Goal: Task Accomplishment & Management: Manage account settings

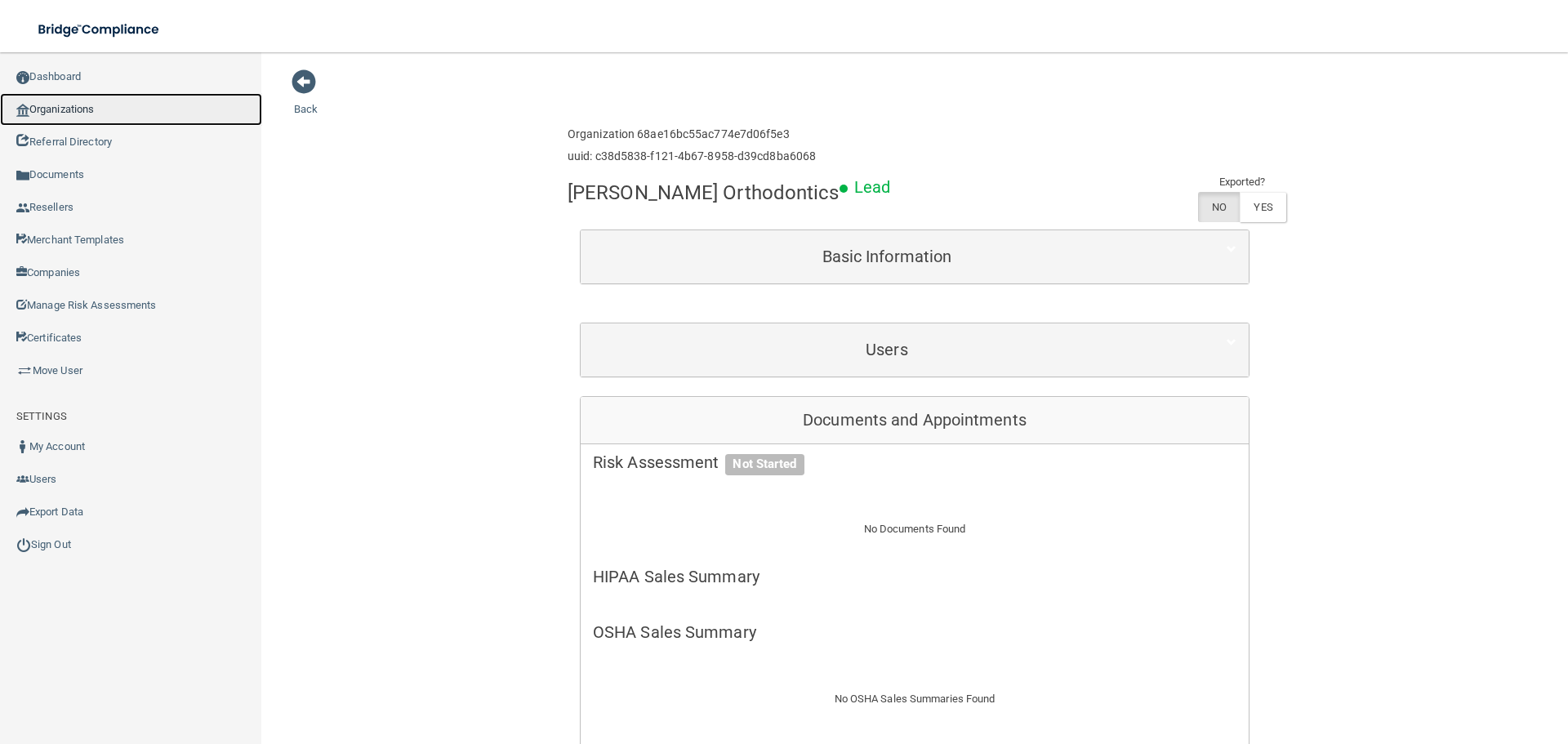
click at [99, 113] on link "Organizations" at bounding box center [131, 110] width 262 height 33
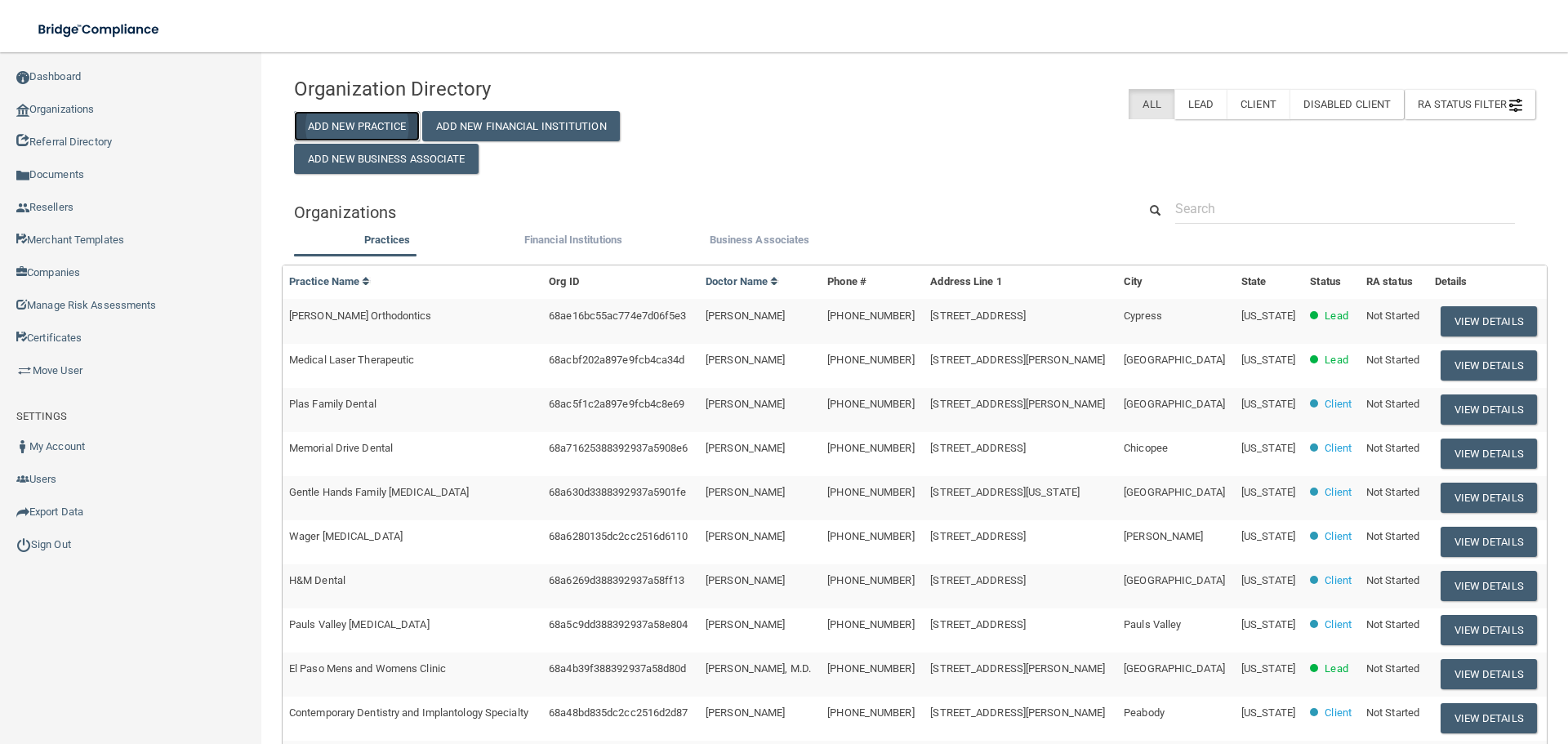
click at [409, 127] on button "Add New Practice" at bounding box center [357, 126] width 126 height 30
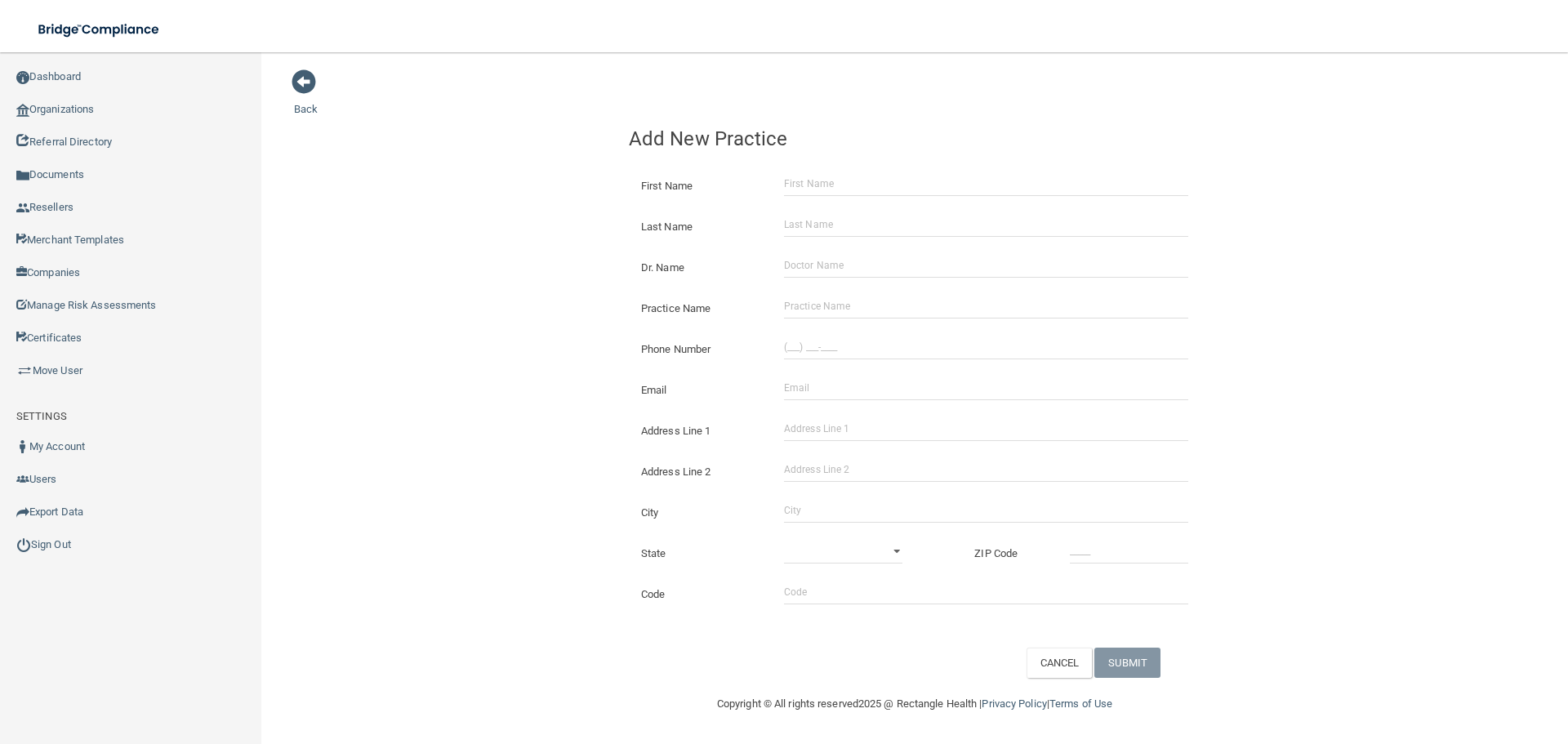
click at [834, 291] on div "Practice Name" at bounding box center [915, 302] width 596 height 40
click at [834, 307] on input "Practice Name" at bounding box center [986, 306] width 405 height 24
paste input "[PERSON_NAME] Family Dentistry LLC"
type input "[PERSON_NAME] Family Dentistry LLC"
click at [781, 347] on div at bounding box center [986, 346] width 429 height 24
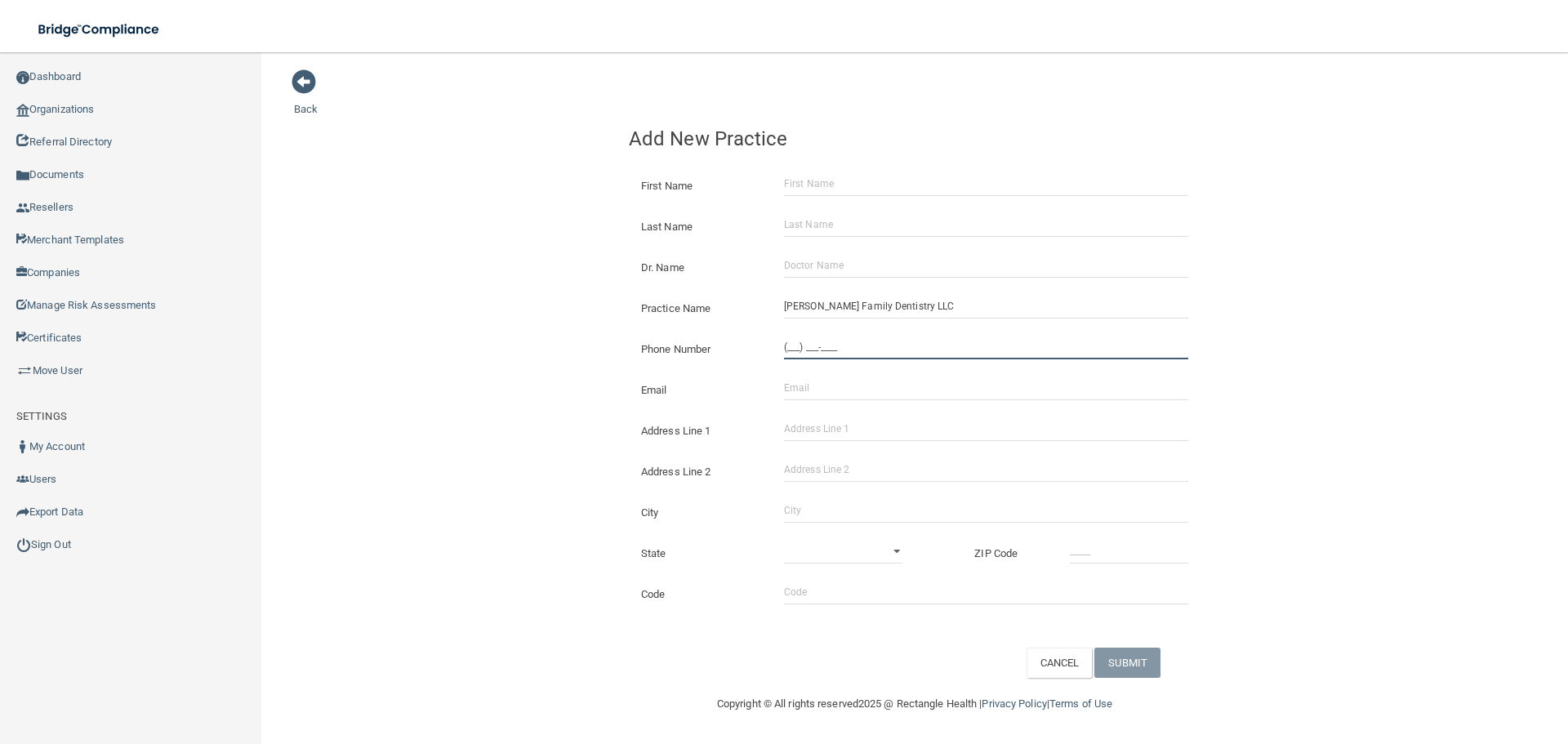
drag, startPoint x: 823, startPoint y: 348, endPoint x: 488, endPoint y: 354, distance: 335.1
click at [823, 348] on input "(___) ___-____" at bounding box center [986, 346] width 405 height 24
paste input "337) 981-6882"
type input "[PHONE_NUMBER]"
drag, startPoint x: 425, startPoint y: 336, endPoint x: 46, endPoint y: 352, distance: 379.3
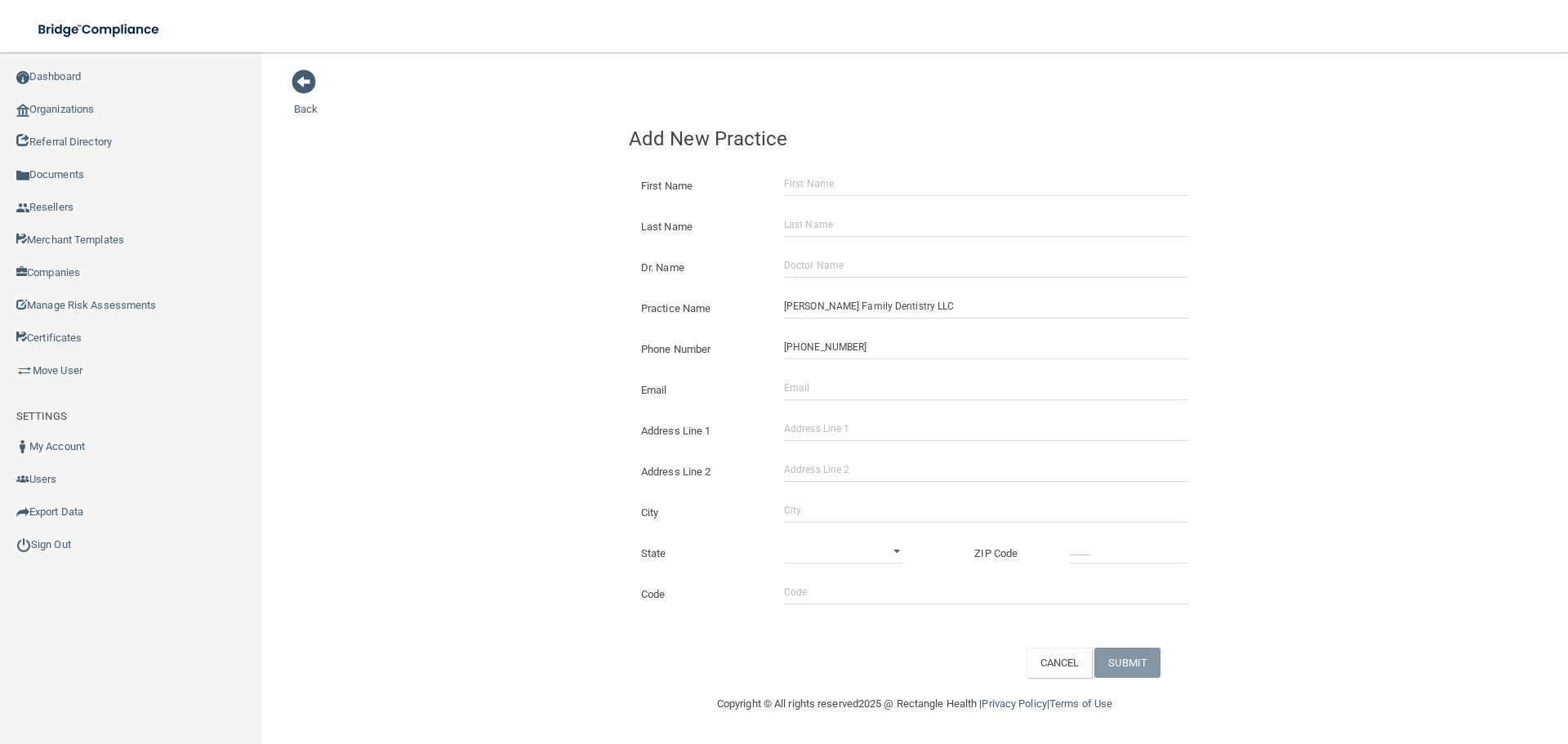
click at [425, 336] on div "Back Add New Practice First Name Last Name Dr. Name Practice Name [PERSON_NAME]…" at bounding box center [915, 373] width 1242 height 609
drag, startPoint x: 774, startPoint y: 419, endPoint x: 786, endPoint y: 422, distance: 12.4
click at [775, 419] on div at bounding box center [986, 428] width 429 height 24
click at [806, 427] on input "Address Line 1" at bounding box center [986, 428] width 405 height 24
paste input "[STREET_ADDRESS][PERSON_NAME]"
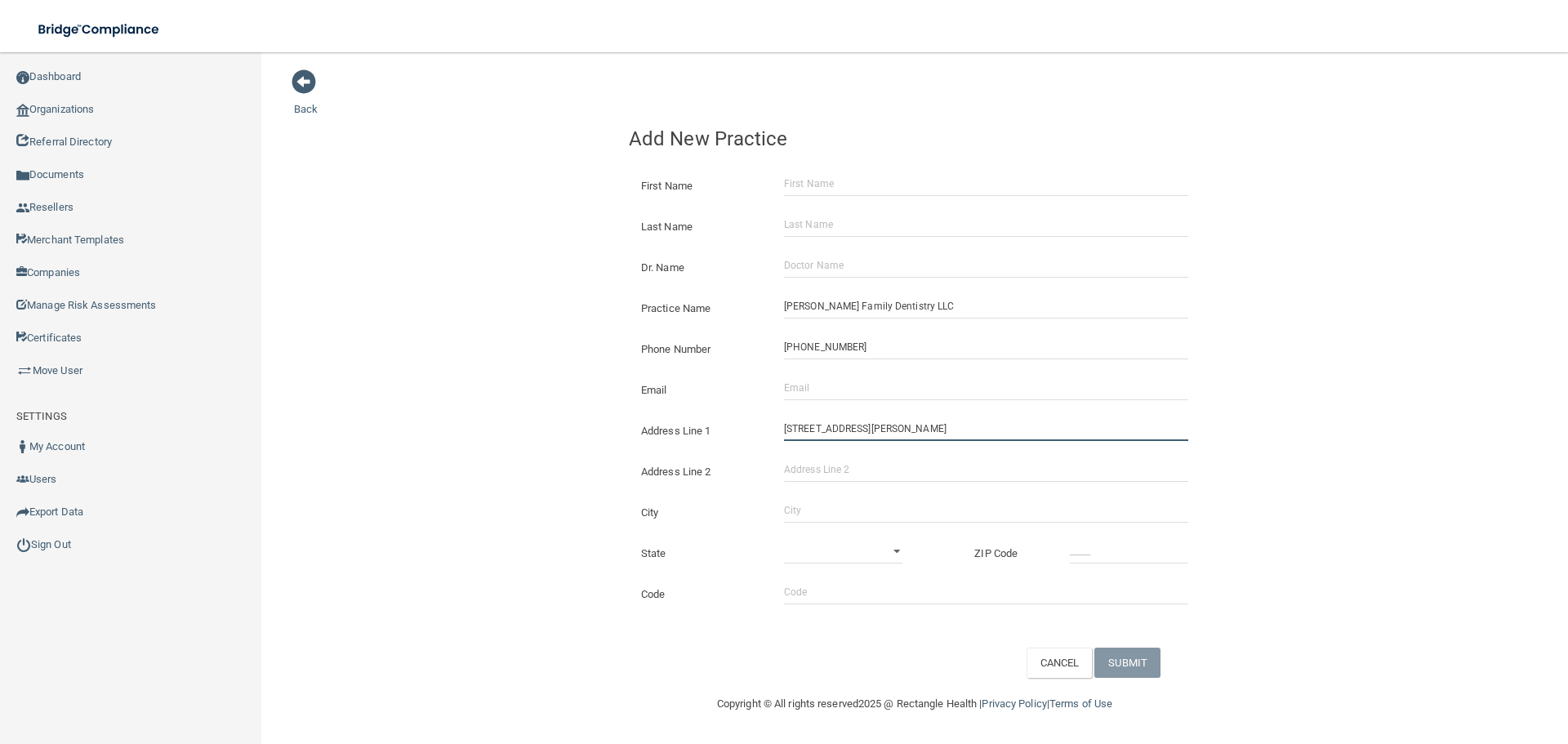
type input "[STREET_ADDRESS][PERSON_NAME]"
click at [803, 497] on div "City" at bounding box center [915, 507] width 596 height 40
click at [803, 500] on input "City" at bounding box center [986, 509] width 405 height 24
type input "[GEOGRAPHIC_DATA]"
click at [837, 561] on select "[US_STATE] [US_STATE] [US_STATE] [US_STATE] [US_STATE] [US_STATE] [US_STATE] [U…" at bounding box center [843, 551] width 118 height 24
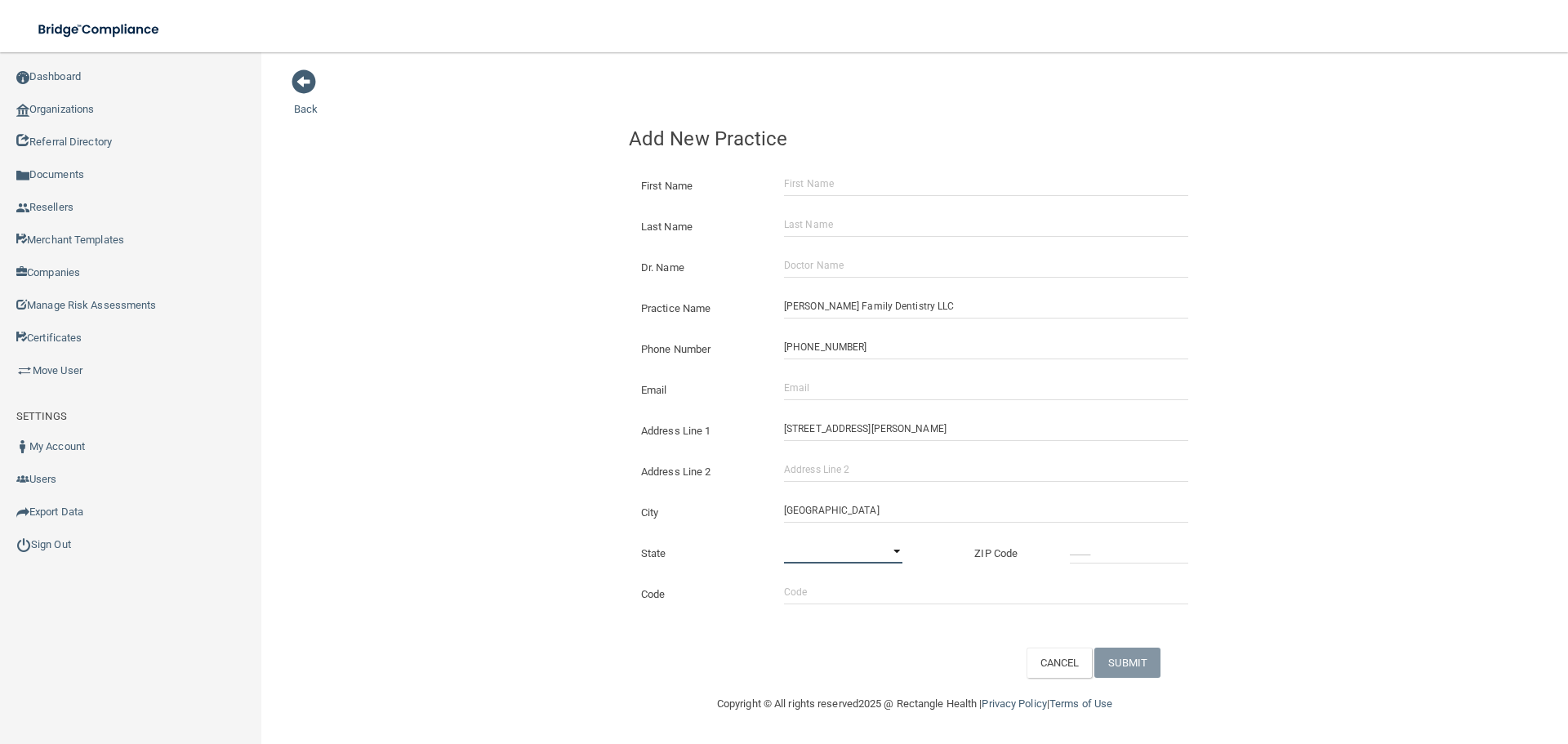
select select "18"
click at [784, 539] on select "[US_STATE] [US_STATE] [US_STATE] [US_STATE] [US_STATE] [US_STATE] [US_STATE] [U…" at bounding box center [843, 551] width 118 height 24
click at [1127, 546] on input "_____" at bounding box center [1129, 551] width 118 height 24
type input "70503"
click at [550, 506] on div "Back Add New Practice First Name Last Name Dr. Name Practice Name [PERSON_NAME]…" at bounding box center [915, 373] width 1242 height 609
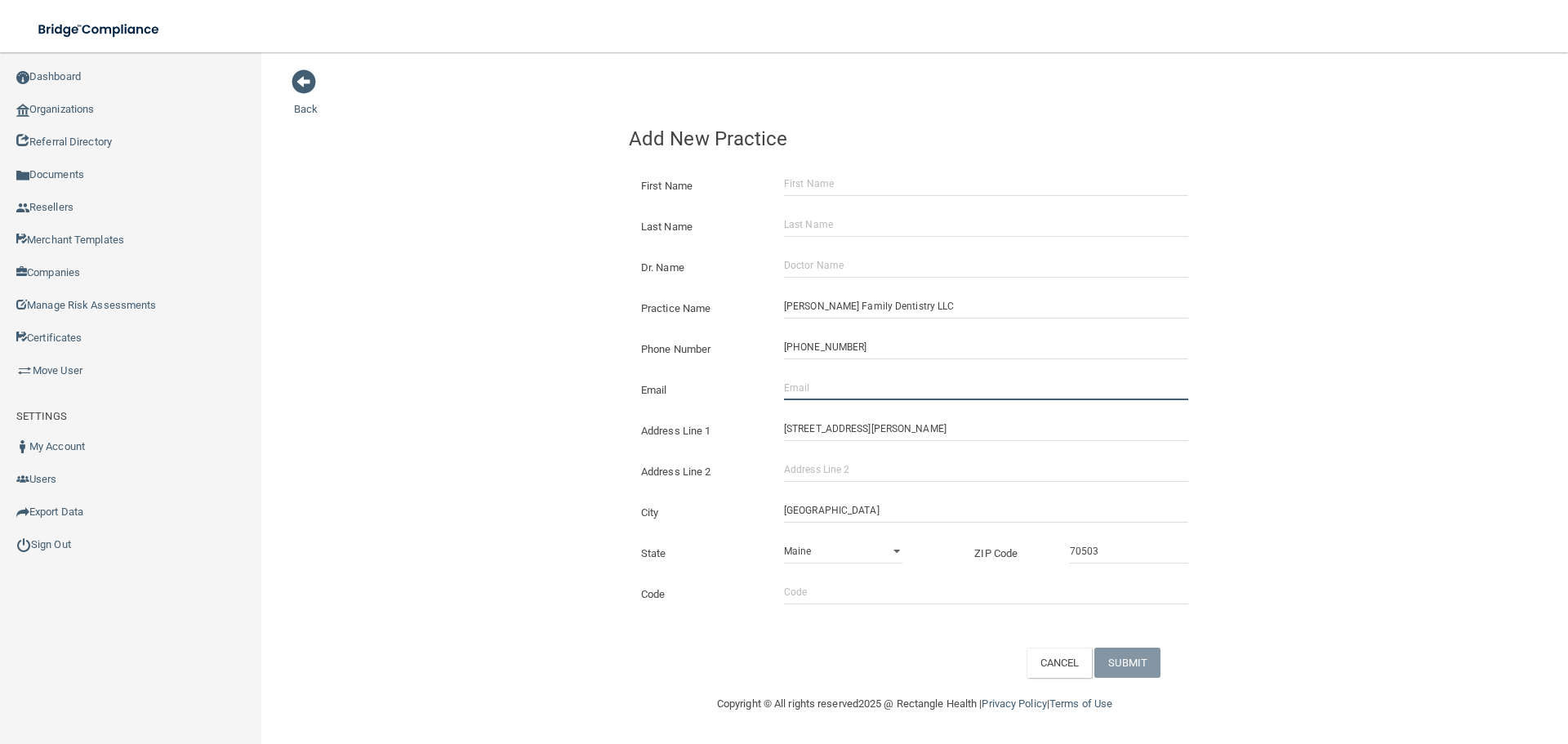
click at [829, 391] on input "Email" at bounding box center [986, 387] width 405 height 24
paste input "[PERSON_NAME][EMAIL_ADDRESS][DOMAIN_NAME]"
type input "[PERSON_NAME][EMAIL_ADDRESS][DOMAIN_NAME]"
click at [489, 364] on div "Back Add New Practice First Name Last Name Dr. Name Practice Name [PERSON_NAME]…" at bounding box center [915, 373] width 1242 height 609
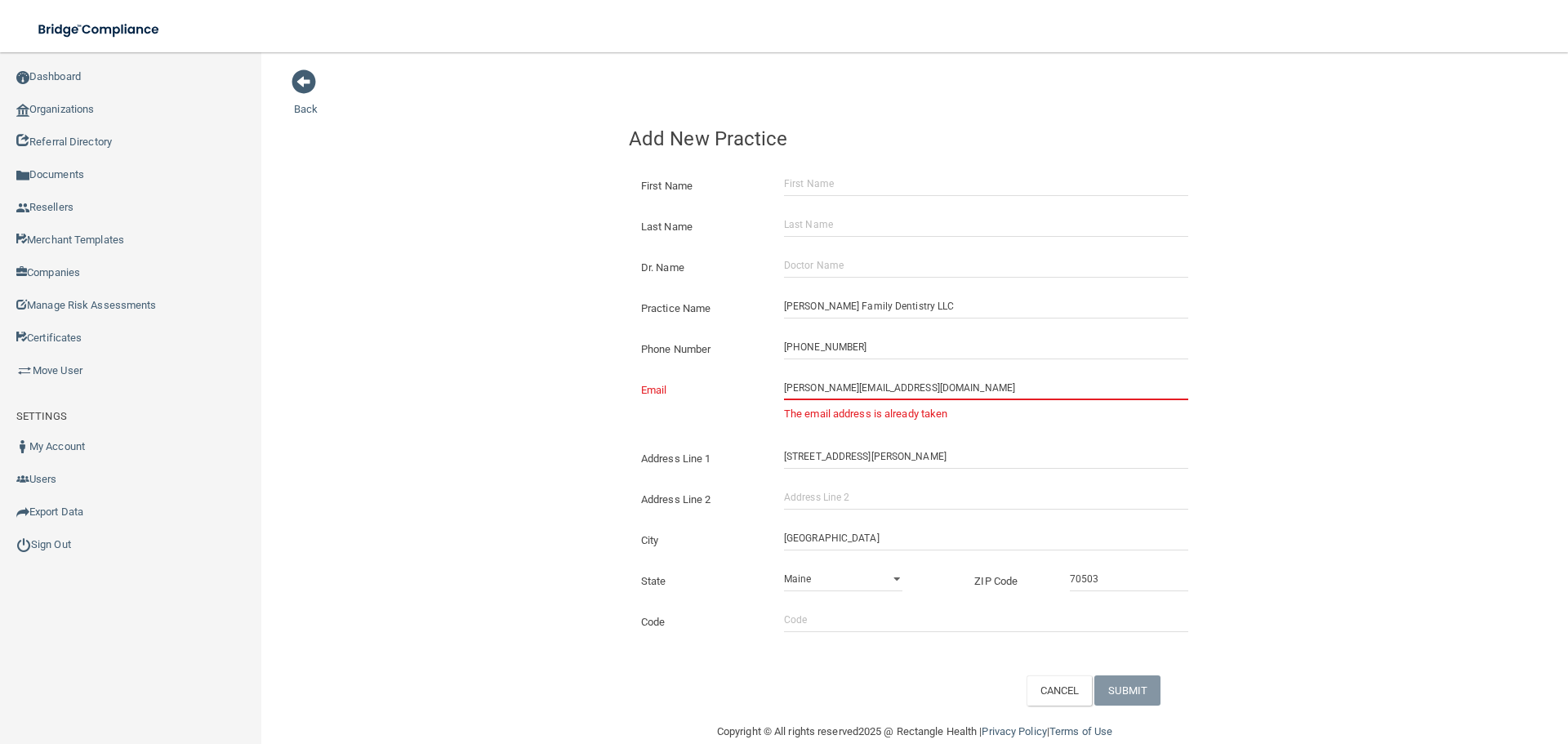
click at [877, 394] on input "[PERSON_NAME][EMAIL_ADDRESS][DOMAIN_NAME]" at bounding box center [986, 387] width 405 height 24
click at [88, 112] on link "Organizations" at bounding box center [131, 110] width 262 height 33
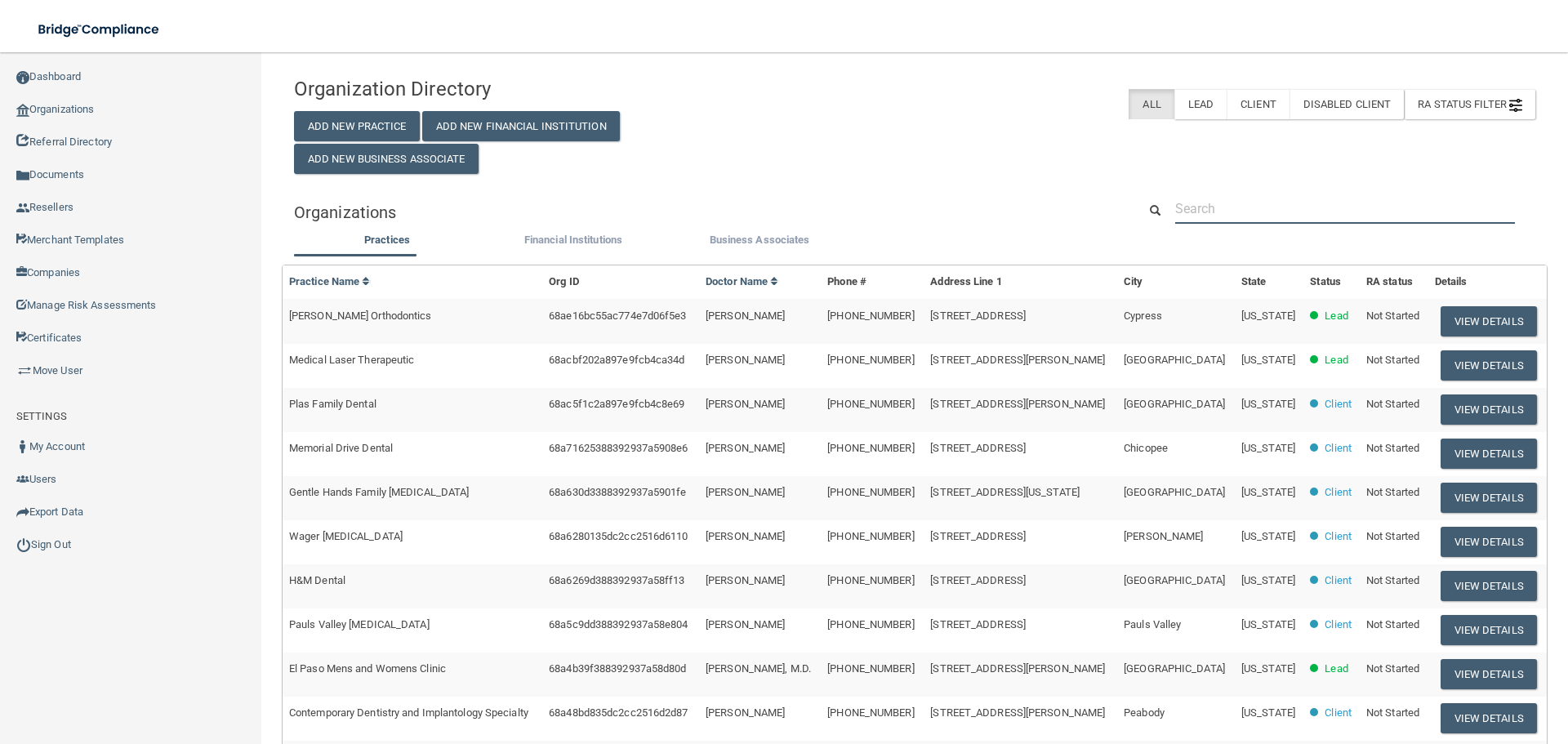
click at [1220, 221] on input "text" at bounding box center [1345, 208] width 339 height 30
paste input "[PERSON_NAME][EMAIL_ADDRESS][DOMAIN_NAME]"
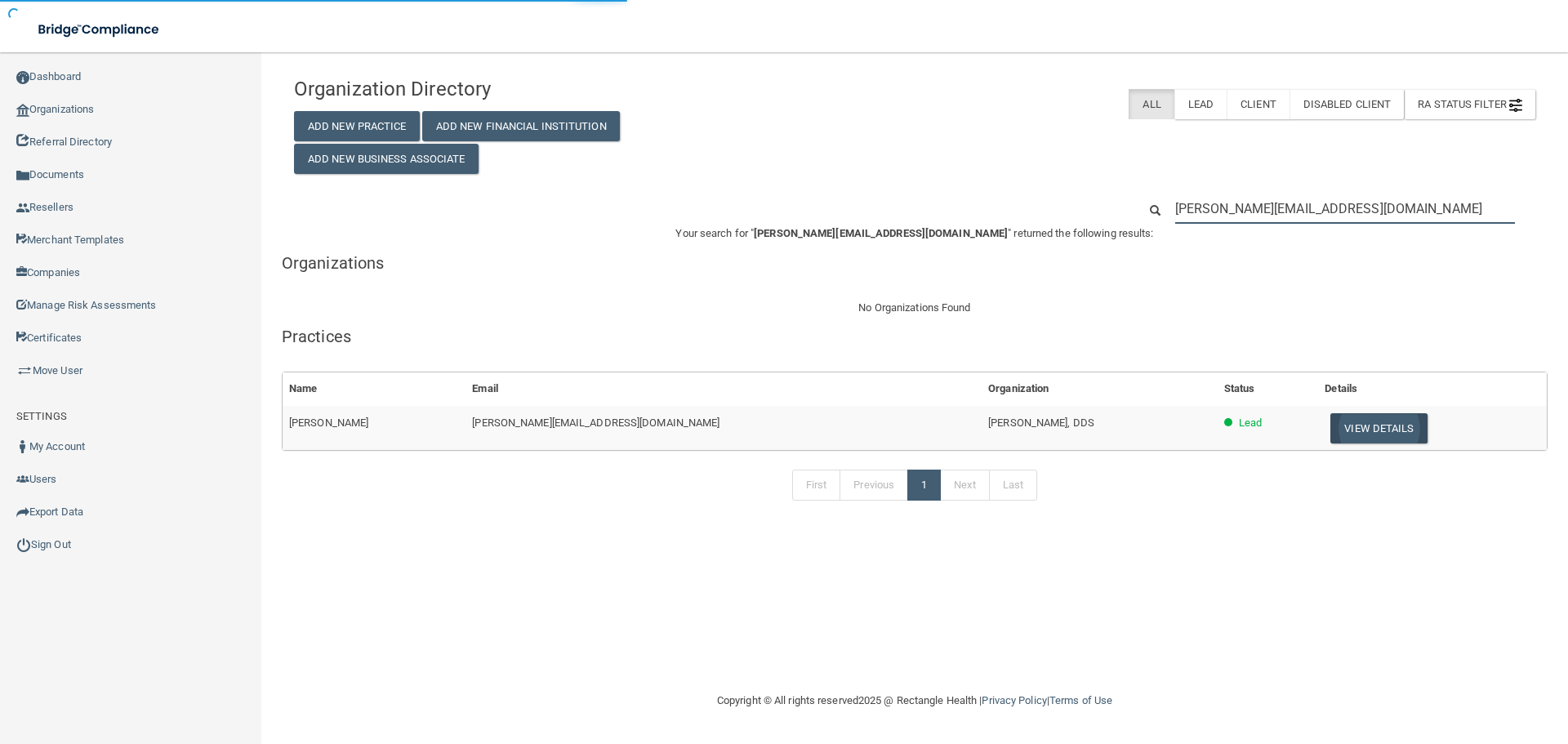
type input "[PERSON_NAME][EMAIL_ADDRESS][DOMAIN_NAME]"
click at [1331, 423] on button "View Details" at bounding box center [1379, 428] width 96 height 30
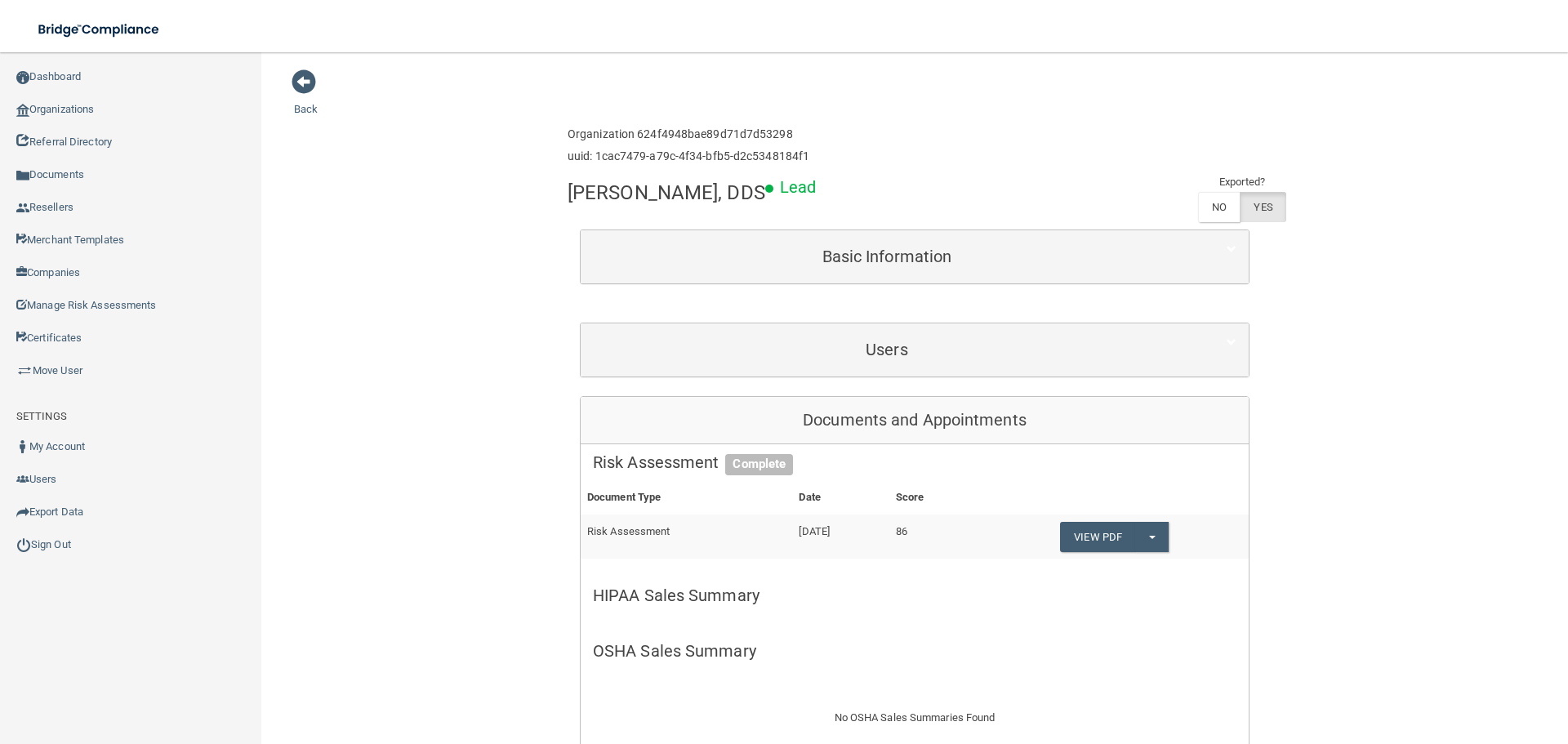
click at [764, 277] on div "Basic Information" at bounding box center [914, 257] width 668 height 53
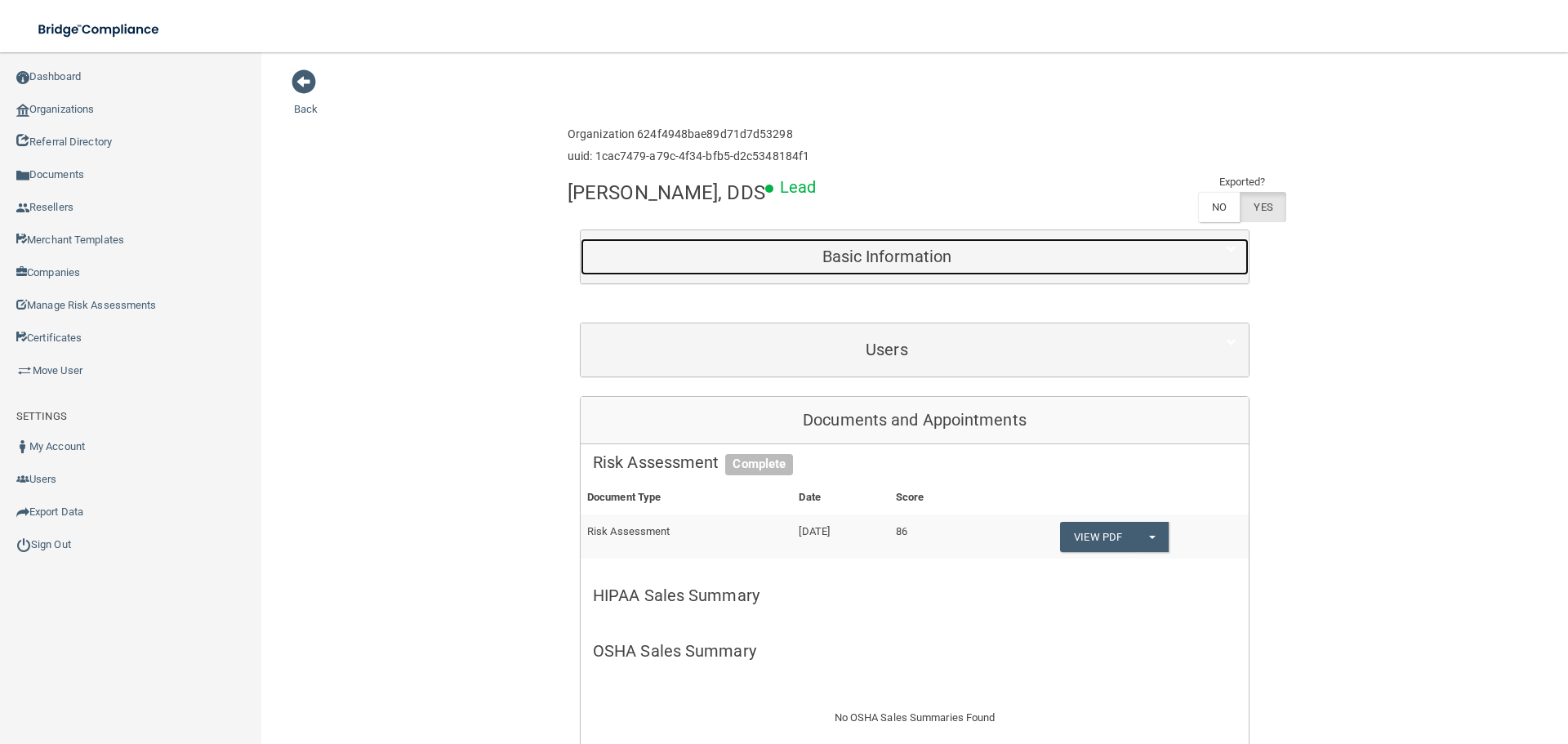
click at [714, 254] on h5 "Basic Information" at bounding box center [887, 256] width 588 height 18
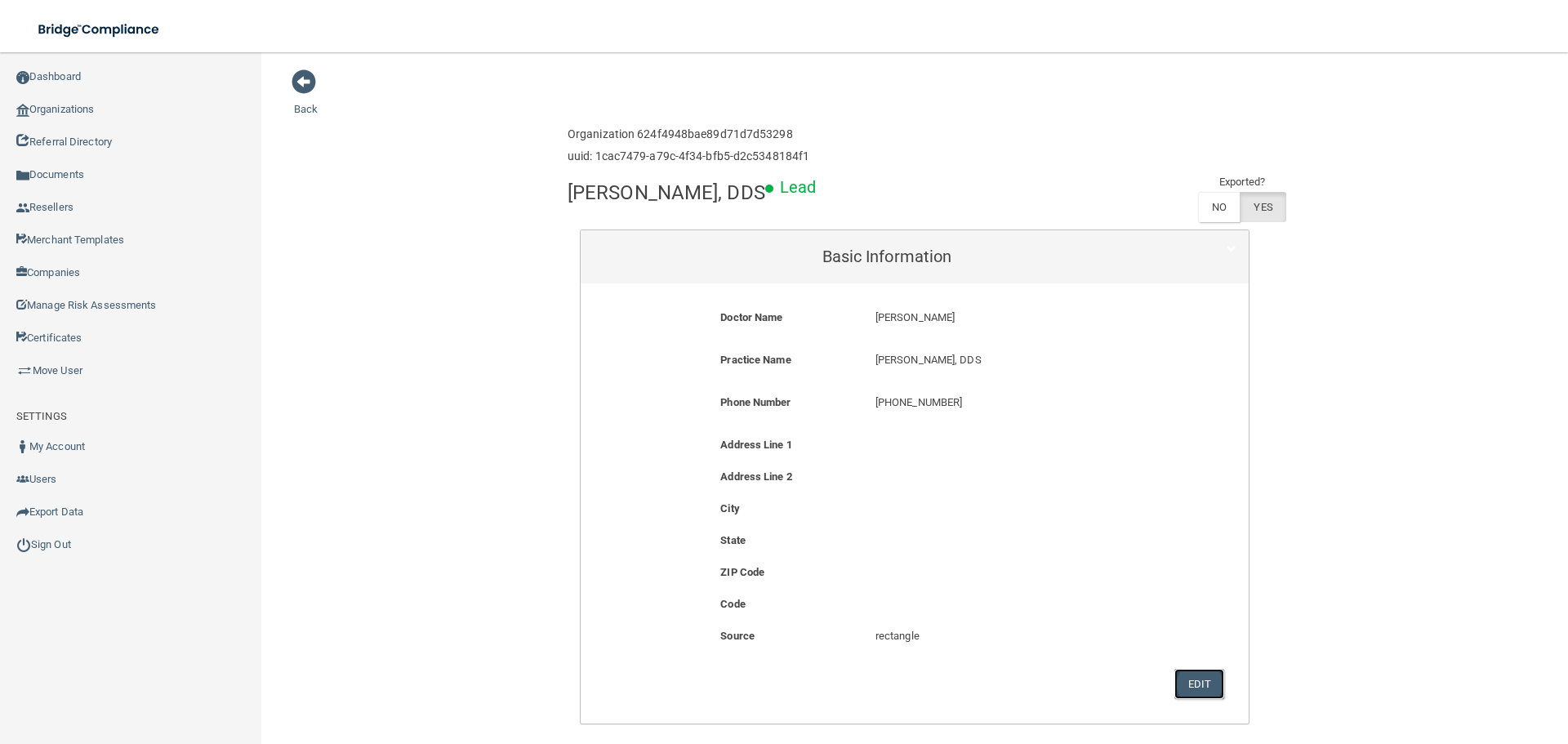
click at [1175, 691] on button "Edit" at bounding box center [1200, 683] width 50 height 30
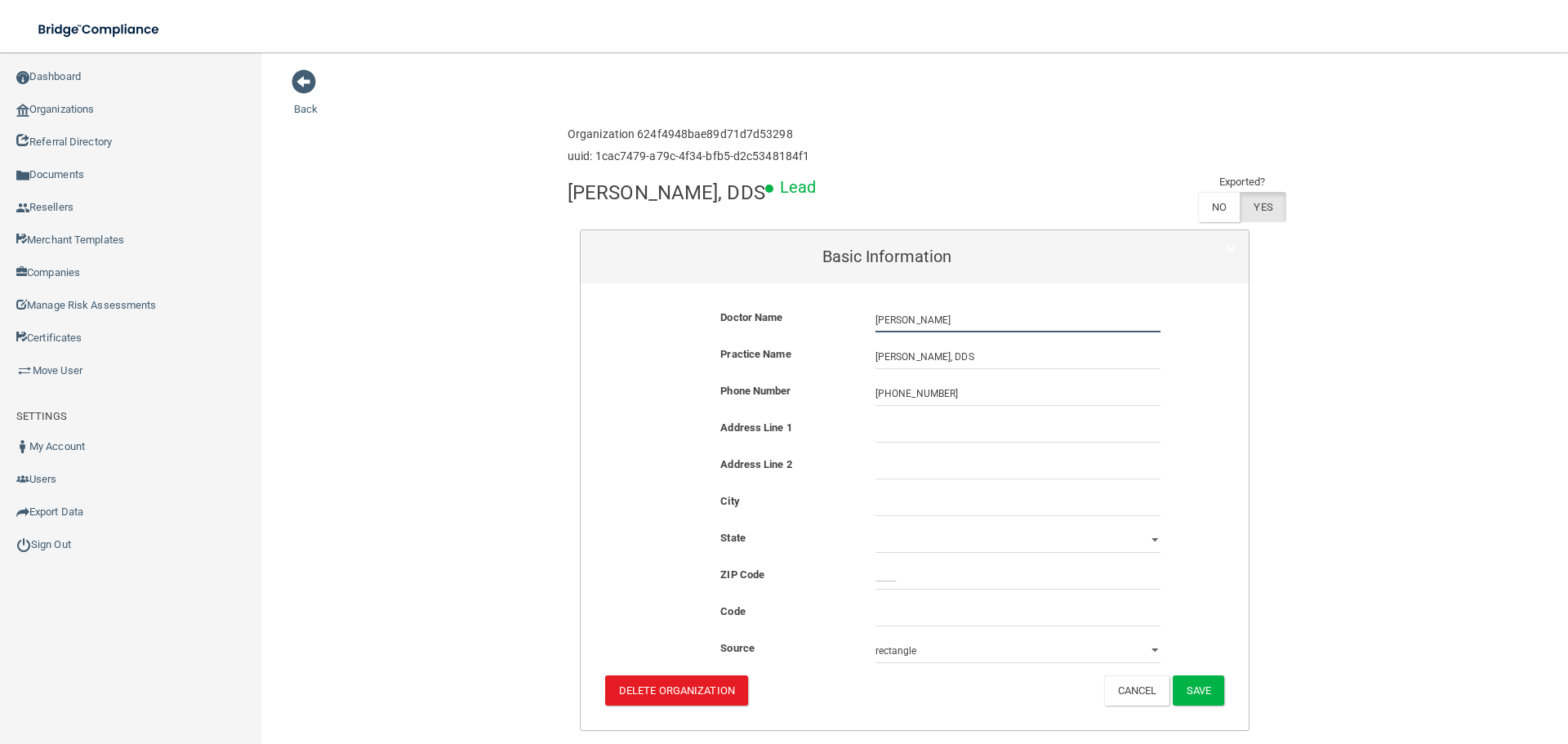
click at [876, 323] on input "[PERSON_NAME]" at bounding box center [1018, 319] width 286 height 24
paste input "[PERSON_NAME] Family Dentistry LLC"
type input "[PERSON_NAME] Family Dentistry LLC"
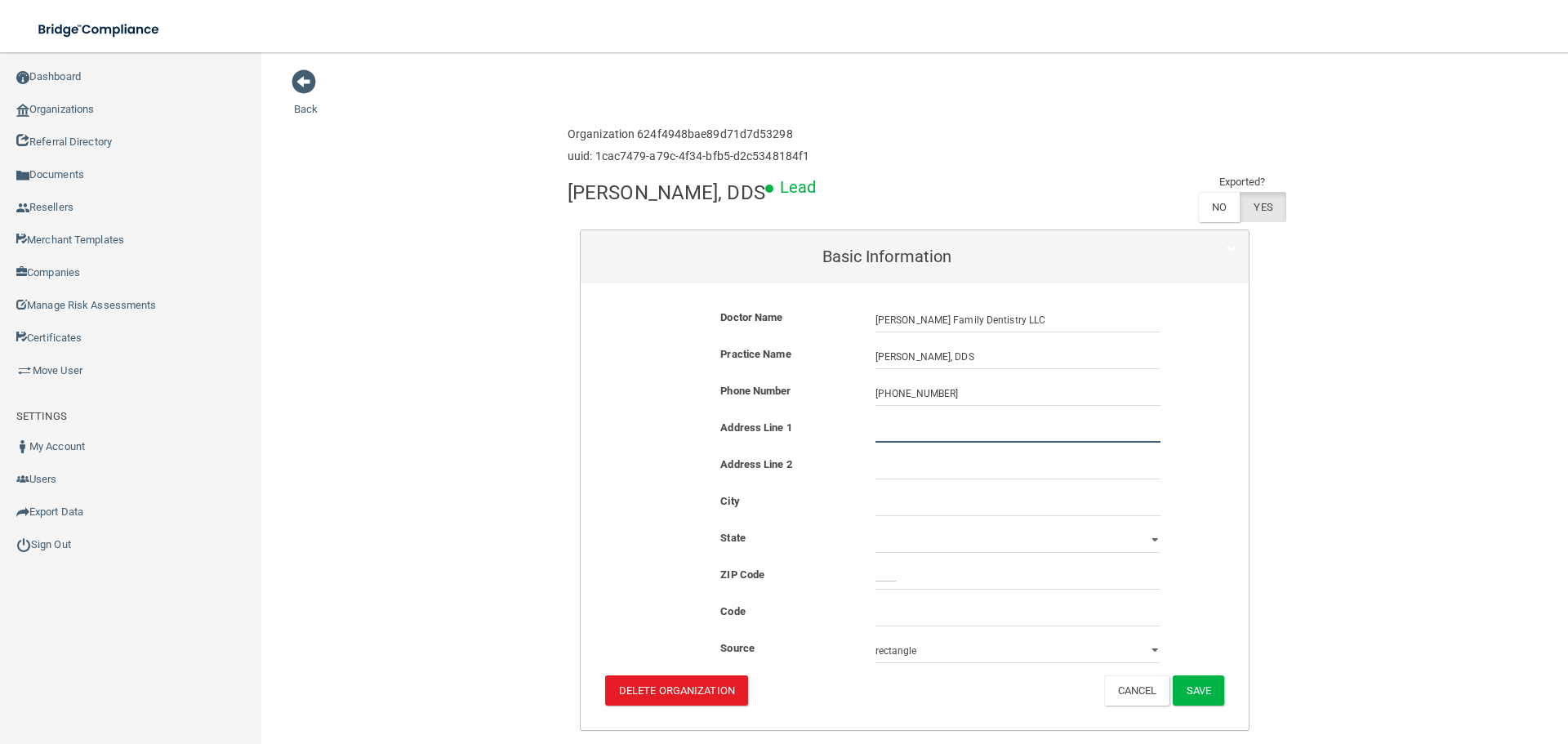
click at [915, 429] on input "text" at bounding box center [1018, 430] width 286 height 24
paste input "[STREET_ADDRESS][PERSON_NAME]"
type input "[STREET_ADDRESS][PERSON_NAME]"
click at [906, 494] on input "text" at bounding box center [1018, 504] width 286 height 24
type input "[GEOGRAPHIC_DATA]"
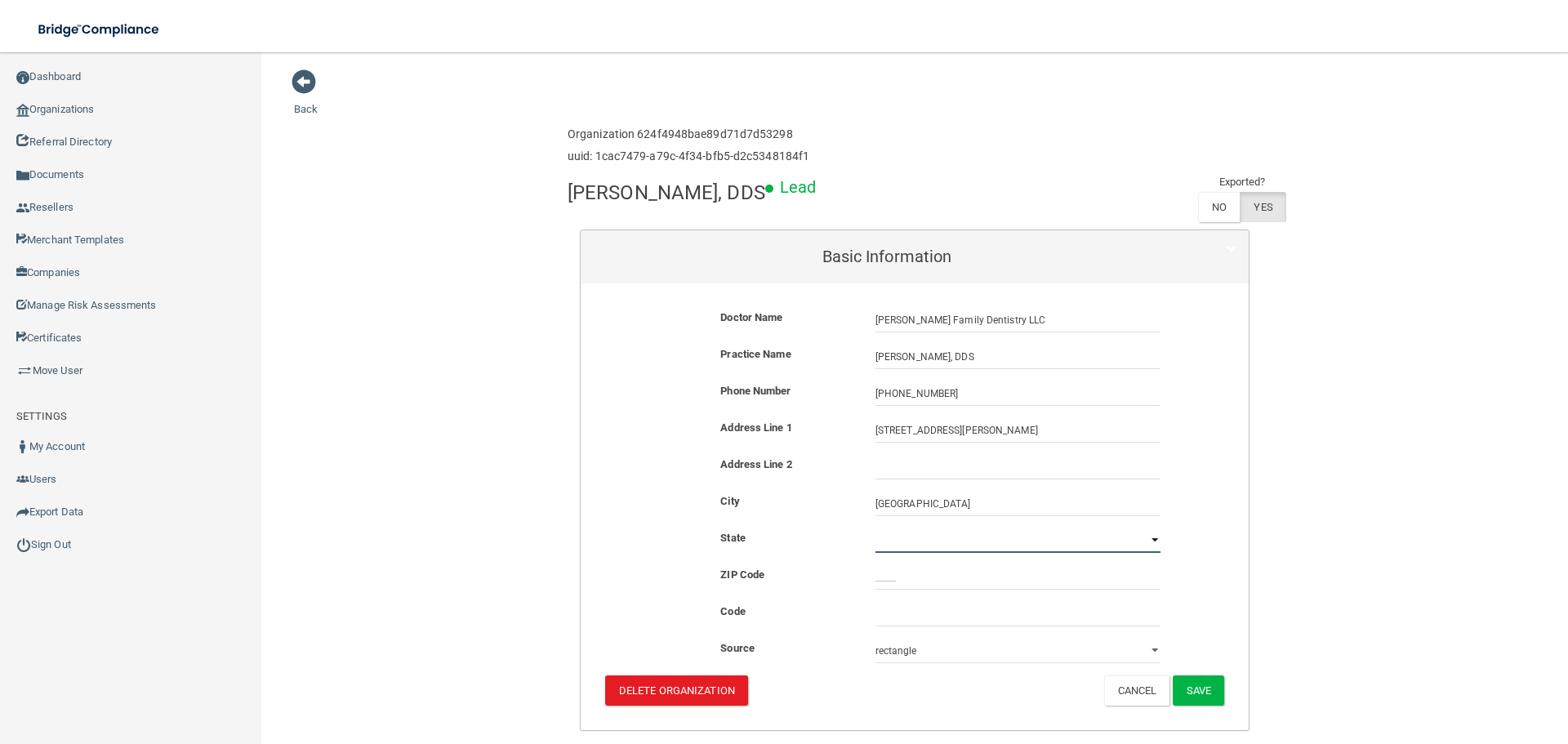
click at [916, 542] on select "[US_STATE] [US_STATE] [US_STATE] [US_STATE] [US_STATE] [US_STATE] [US_STATE] [U…" at bounding box center [1018, 540] width 286 height 24
select select "18"
click at [818, 220] on div "[PERSON_NAME], DDS Lead Exported? NO YES" at bounding box center [915, 200] width 694 height 57
click at [909, 579] on input "_____" at bounding box center [1018, 577] width 286 height 24
type input "70503"
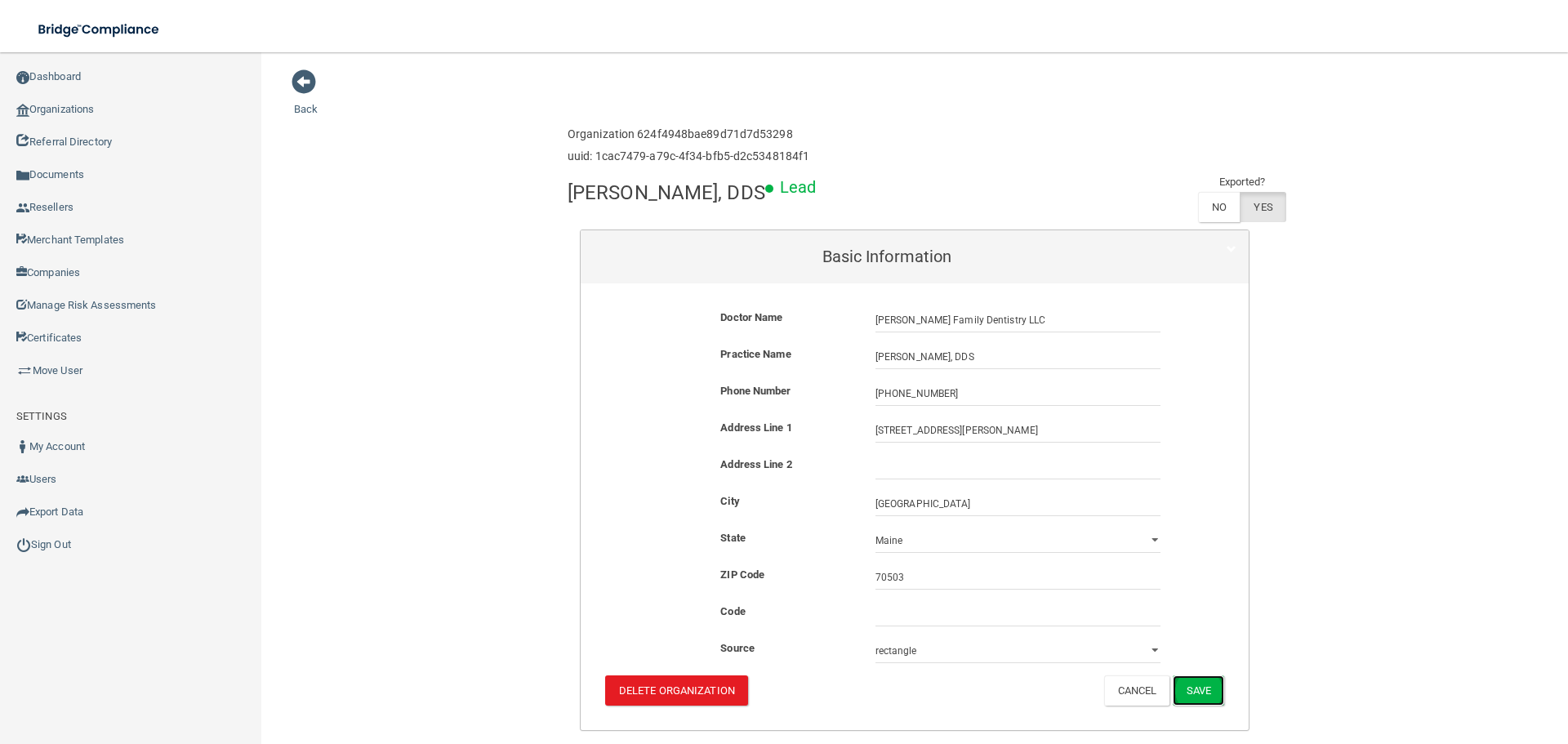
click at [1180, 686] on button "Save" at bounding box center [1199, 690] width 52 height 30
